Goal: Information Seeking & Learning: Learn about a topic

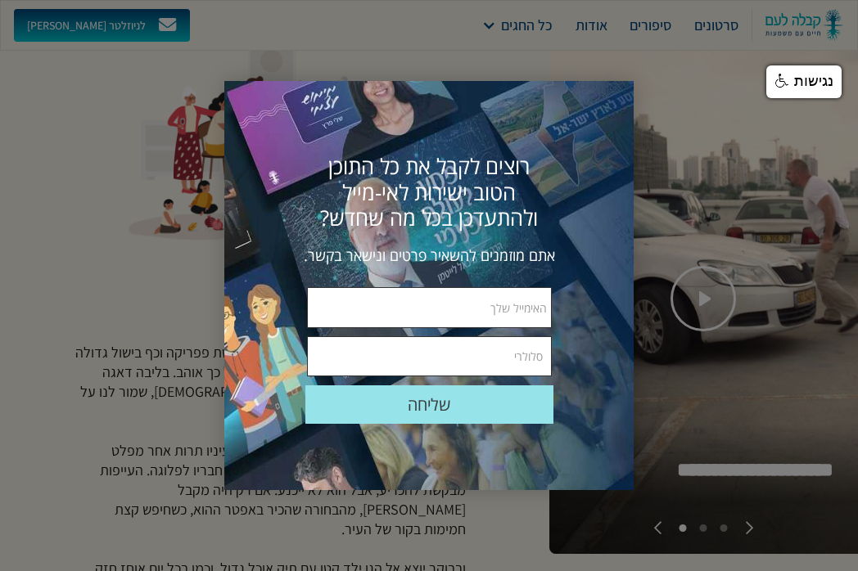
scroll to position [426, 0]
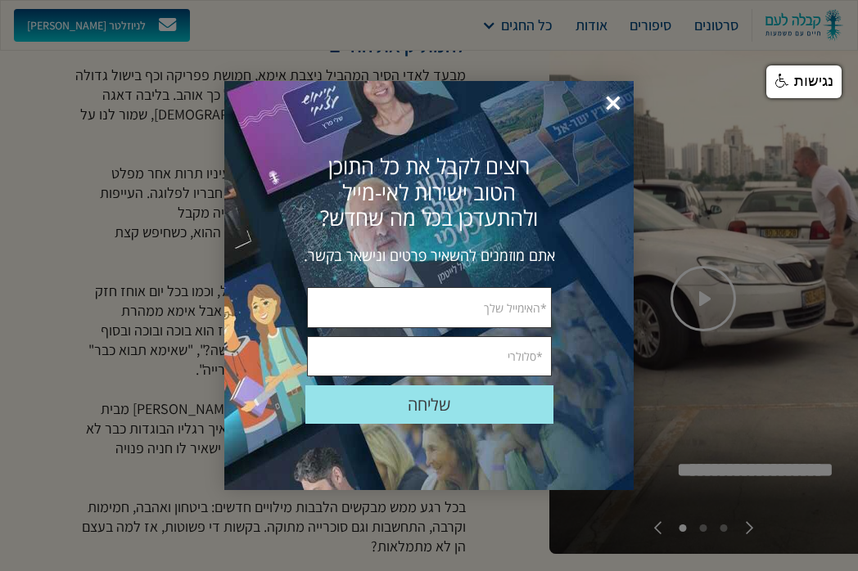
click at [610, 103] on span "×" at bounding box center [613, 104] width 36 height 36
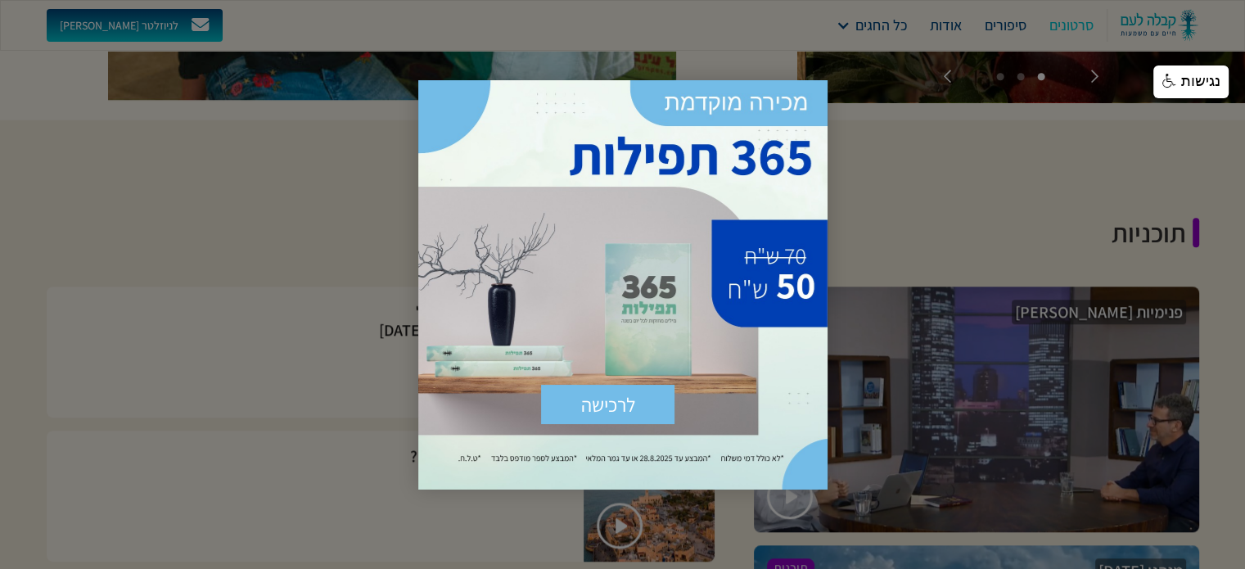
scroll to position [1637, 0]
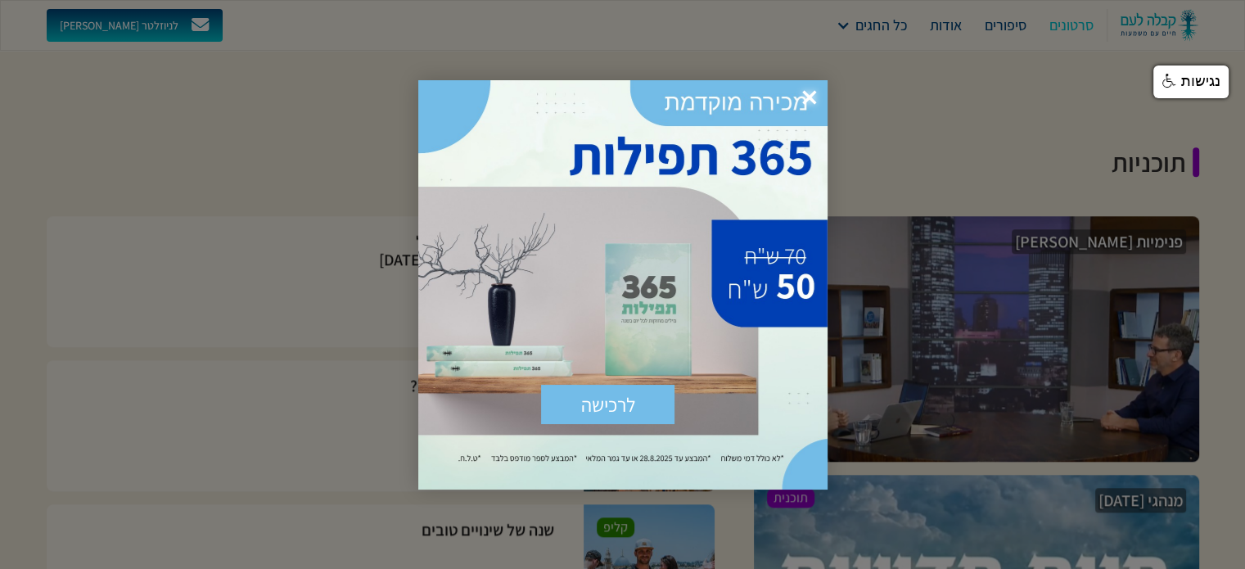
click at [808, 94] on span "×" at bounding box center [809, 98] width 36 height 36
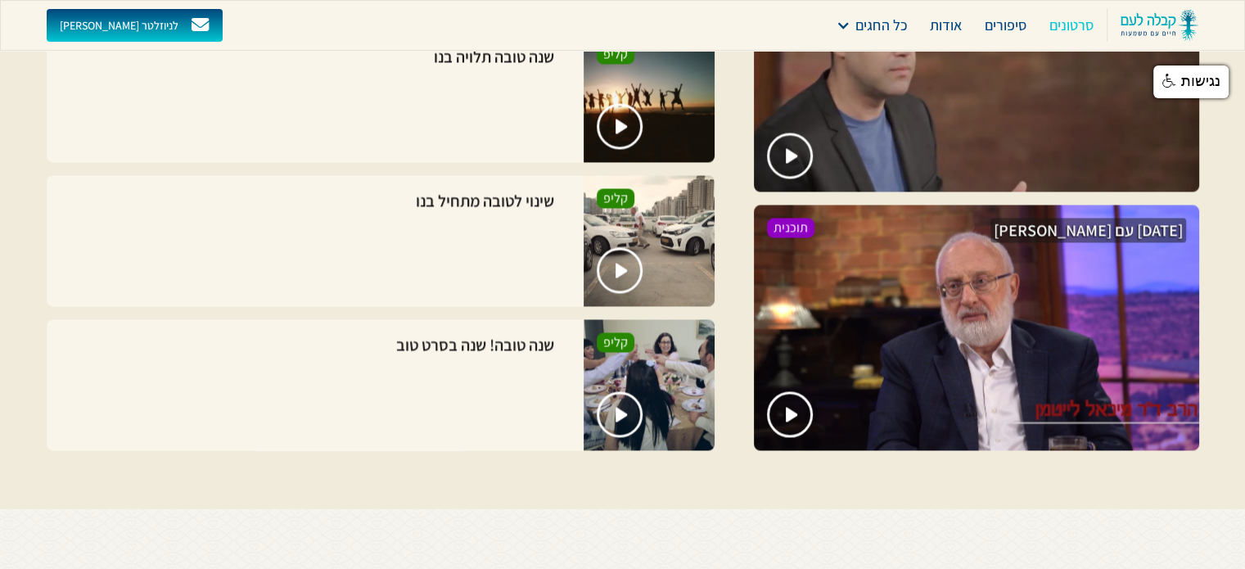
scroll to position [2684, 0]
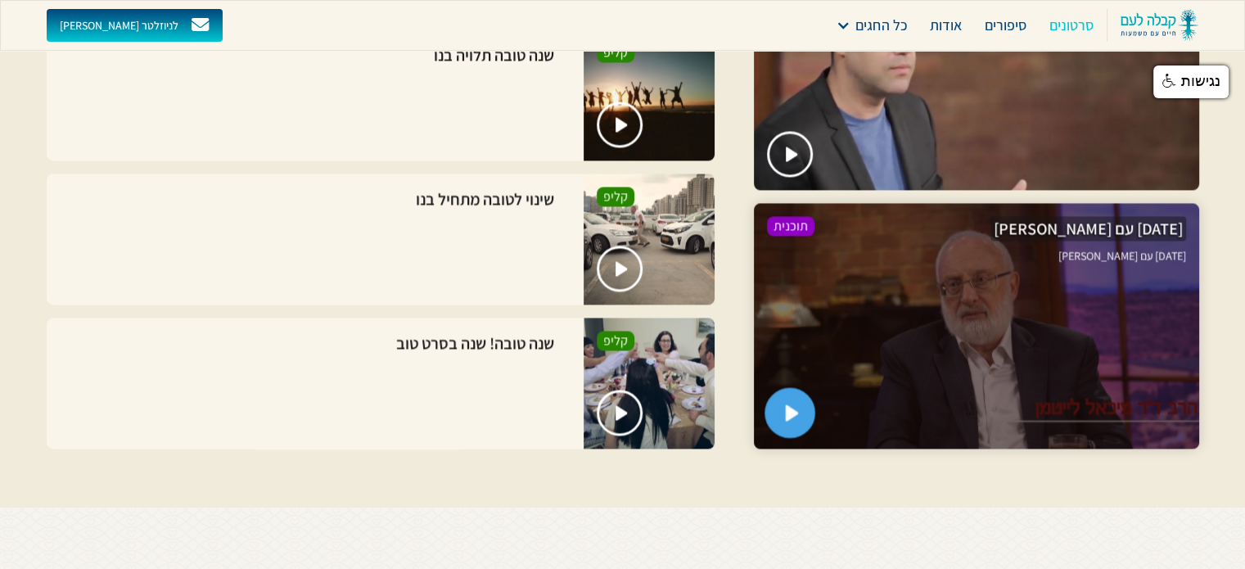
click at [790, 404] on img "open lightbox" at bounding box center [792, 412] width 14 height 16
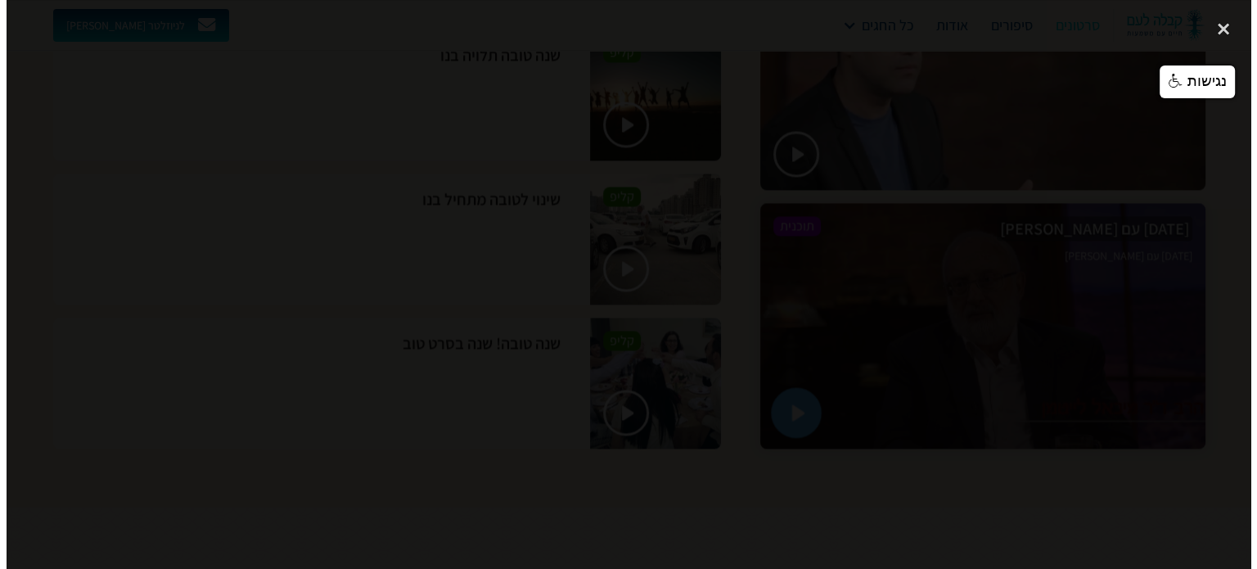
scroll to position [2683, 0]
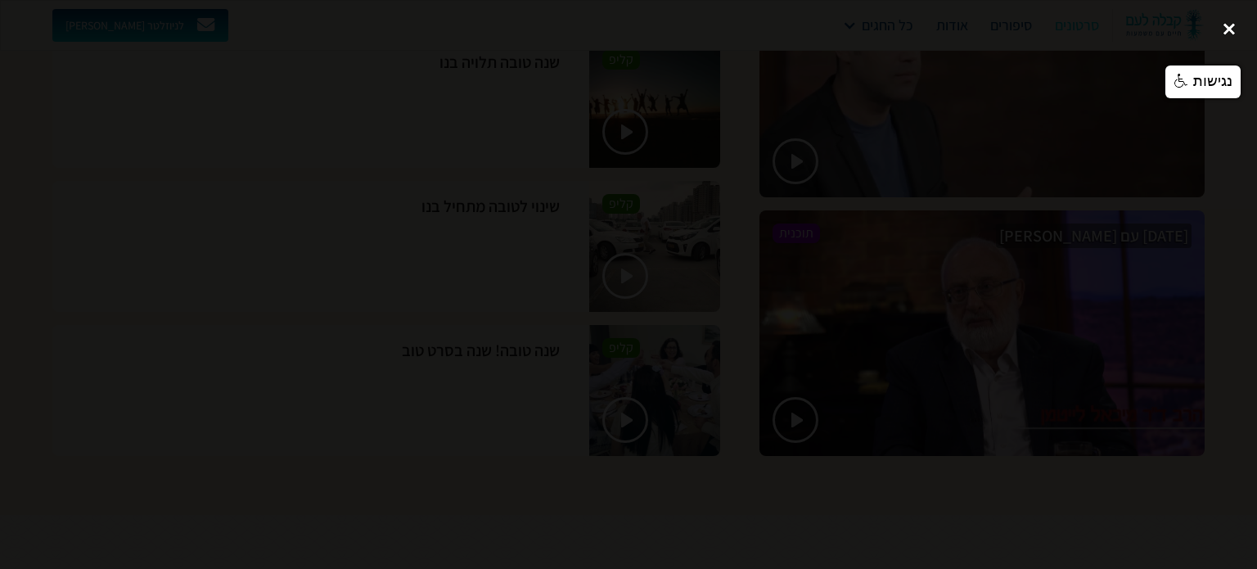
click at [857, 28] on div "close lightbox" at bounding box center [1229, 29] width 56 height 36
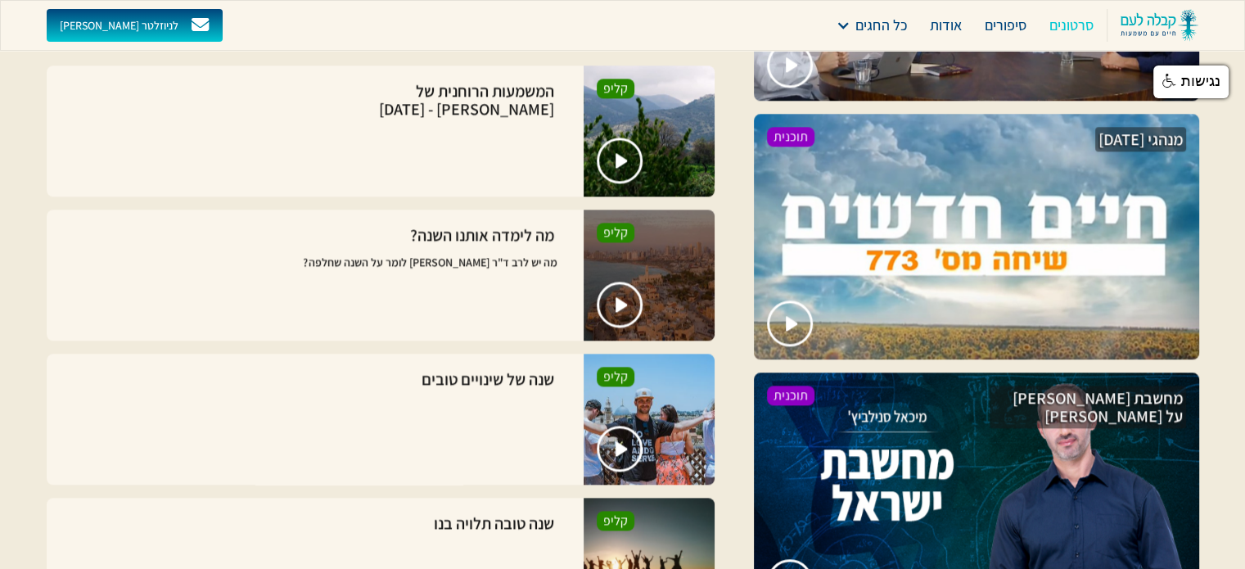
scroll to position [1997, 0]
click at [621, 300] on img "open lightbox" at bounding box center [622, 304] width 14 height 16
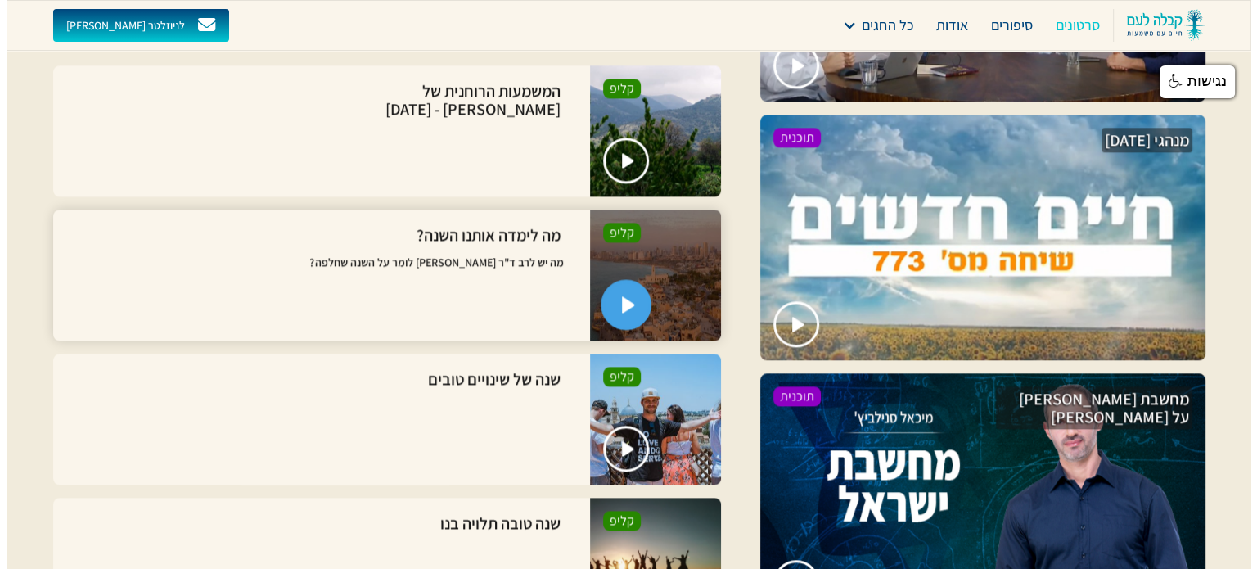
scroll to position [1996, 0]
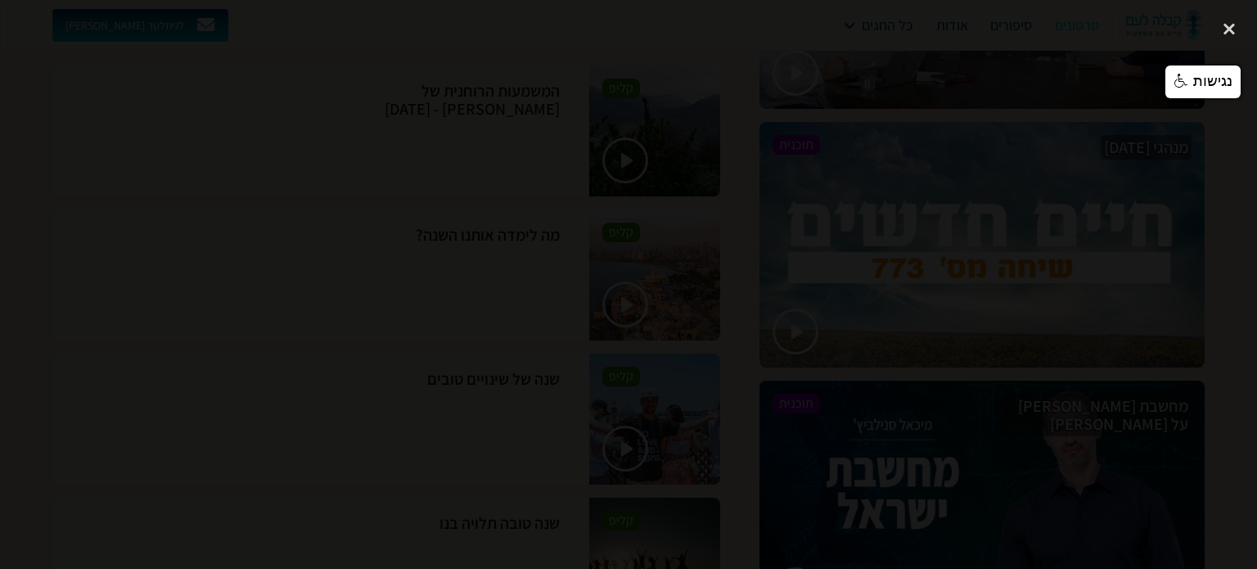
click at [186, 319] on div at bounding box center [628, 284] width 1257 height 546
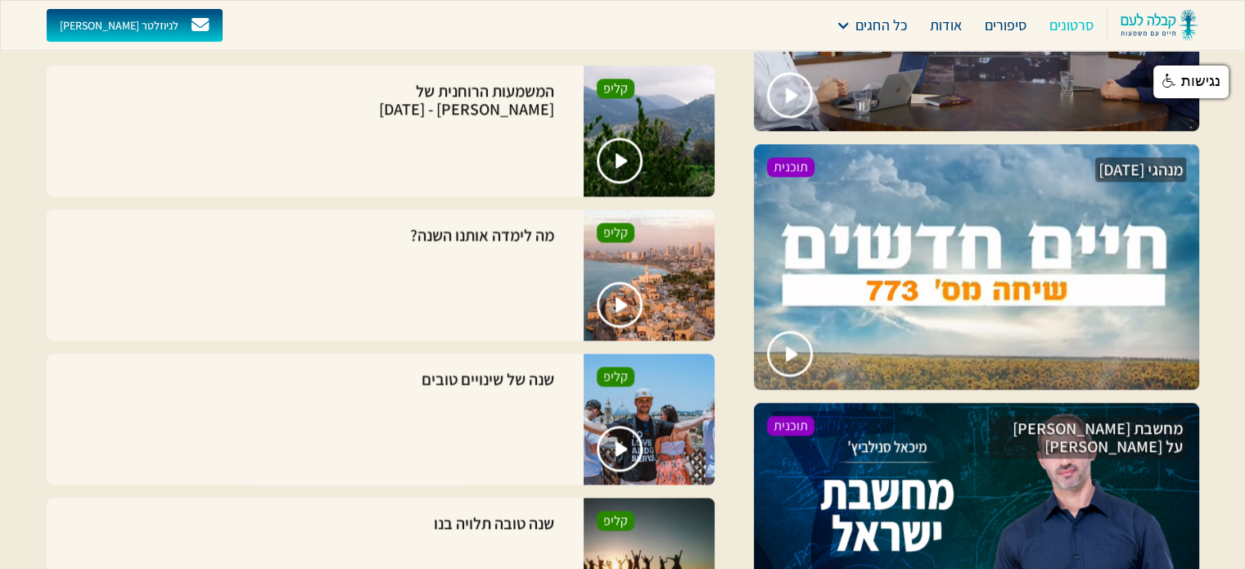
scroll to position [1964, 0]
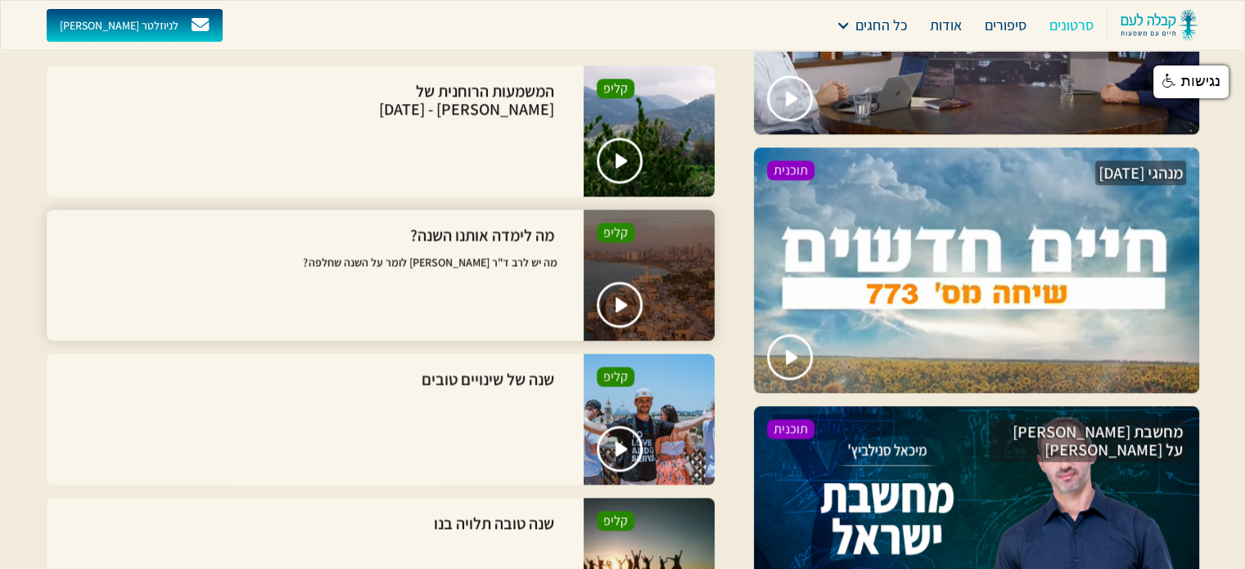
click at [508, 244] on h3 "מה לימדה אותנו השנה?" at bounding box center [459, 235] width 196 height 25
click at [520, 235] on h3 "מה לימדה אותנו השנה?" at bounding box center [459, 235] width 196 height 25
click at [688, 253] on div at bounding box center [648, 274] width 131 height 131
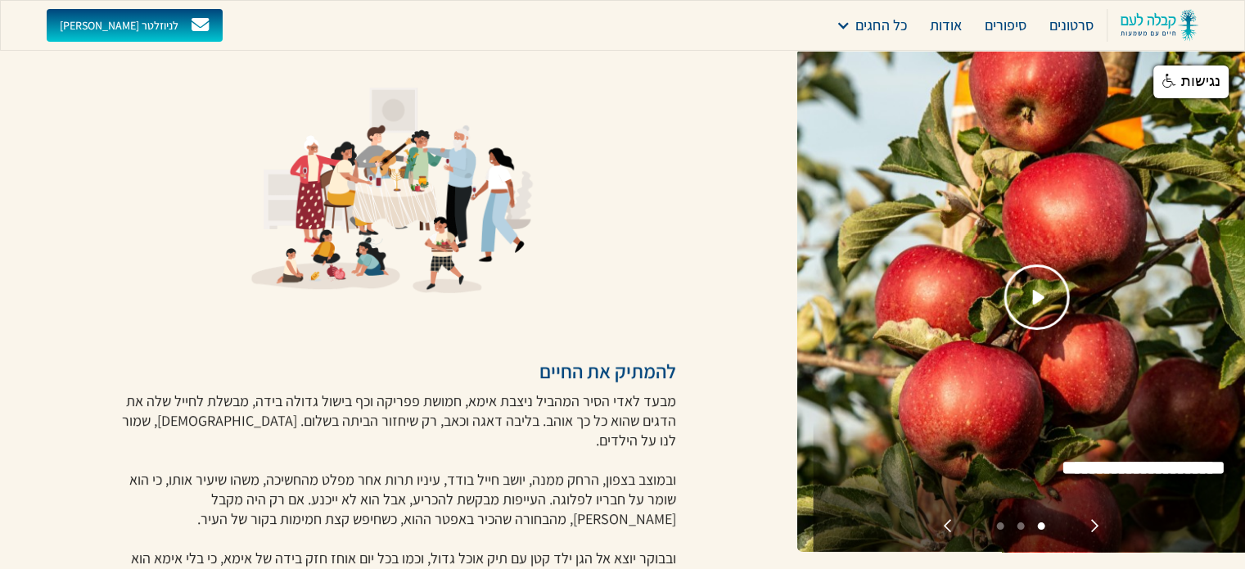
scroll to position [0, 0]
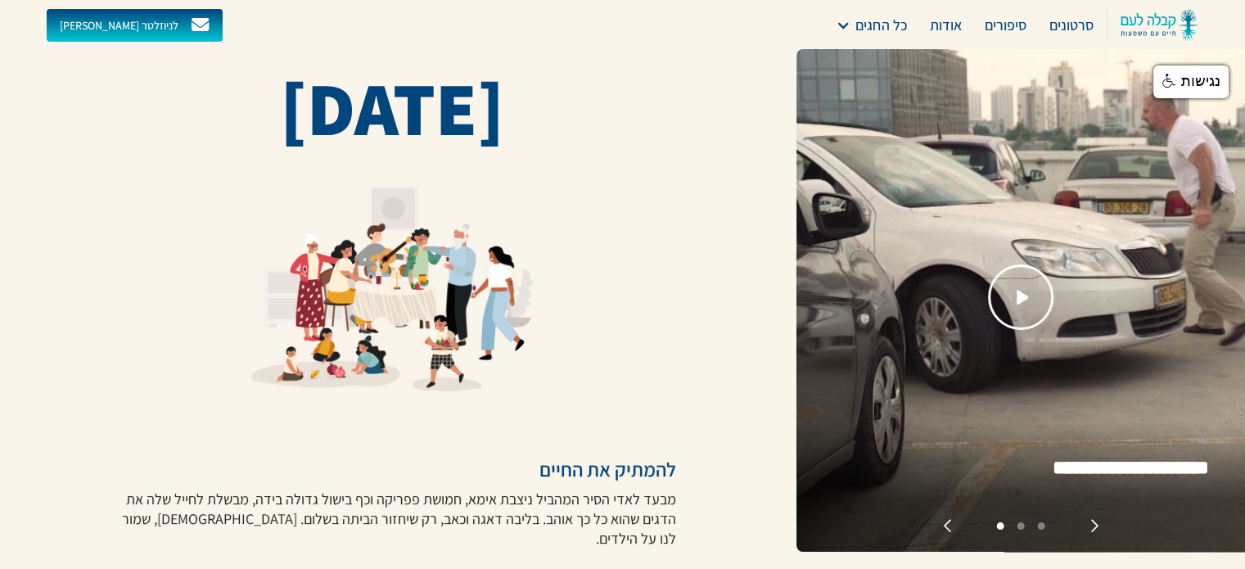
drag, startPoint x: 92, startPoint y: 1, endPoint x: 337, endPoint y: 55, distance: 251.4
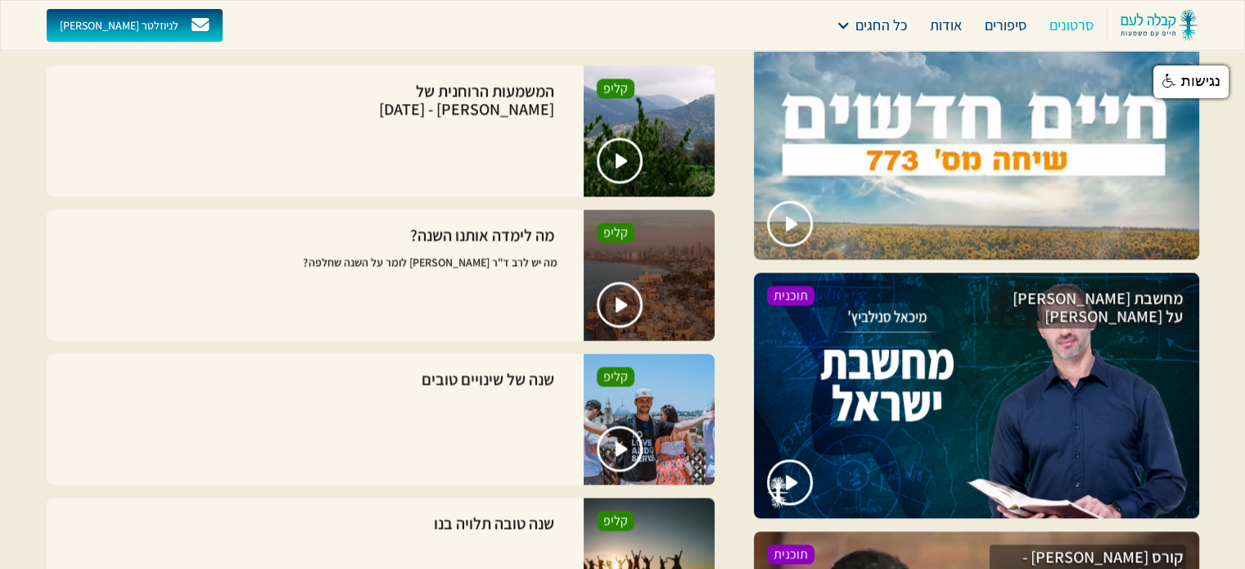
scroll to position [1931, 0]
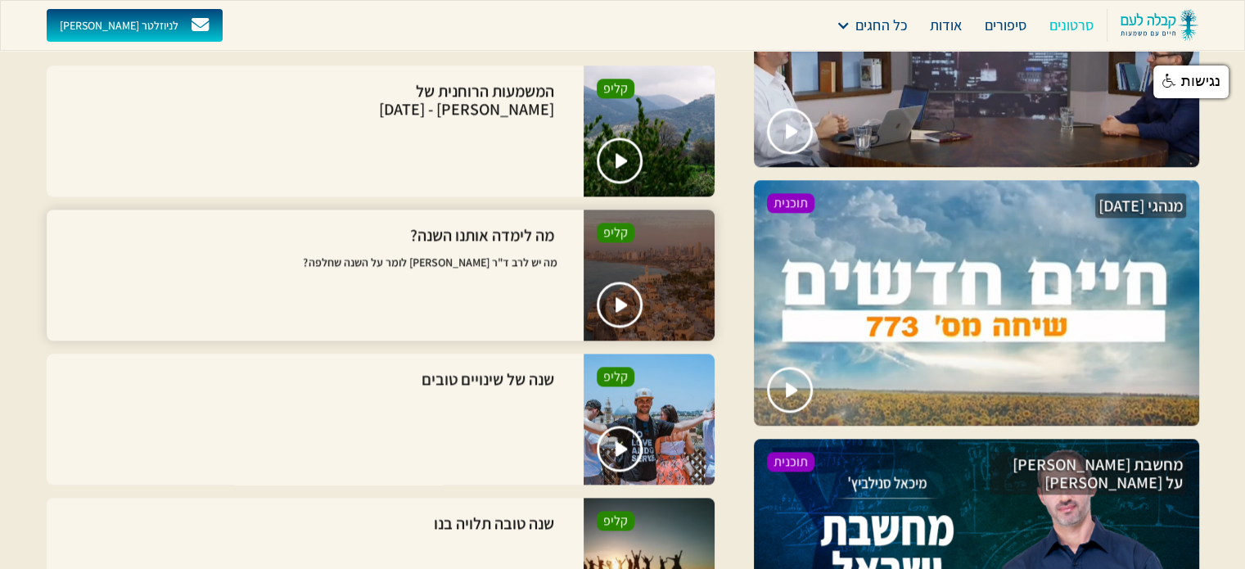
click at [433, 251] on div "מה לימדה אותנו השנה? מה יש לרב ד"ר [PERSON_NAME] לומר על השנה שחלפה?" at bounding box center [431, 275] width 254 height 105
click at [624, 253] on div at bounding box center [648, 274] width 131 height 131
click at [616, 294] on link "open lightbox" at bounding box center [619, 304] width 51 height 51
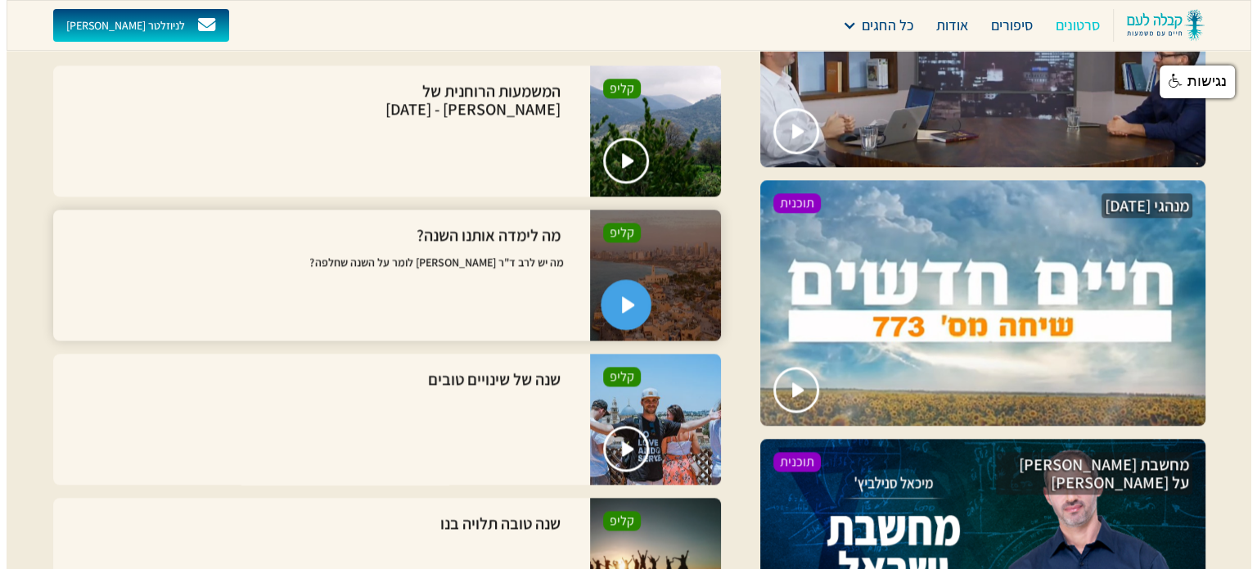
scroll to position [1930, 0]
